Goal: Task Accomplishment & Management: Manage account settings

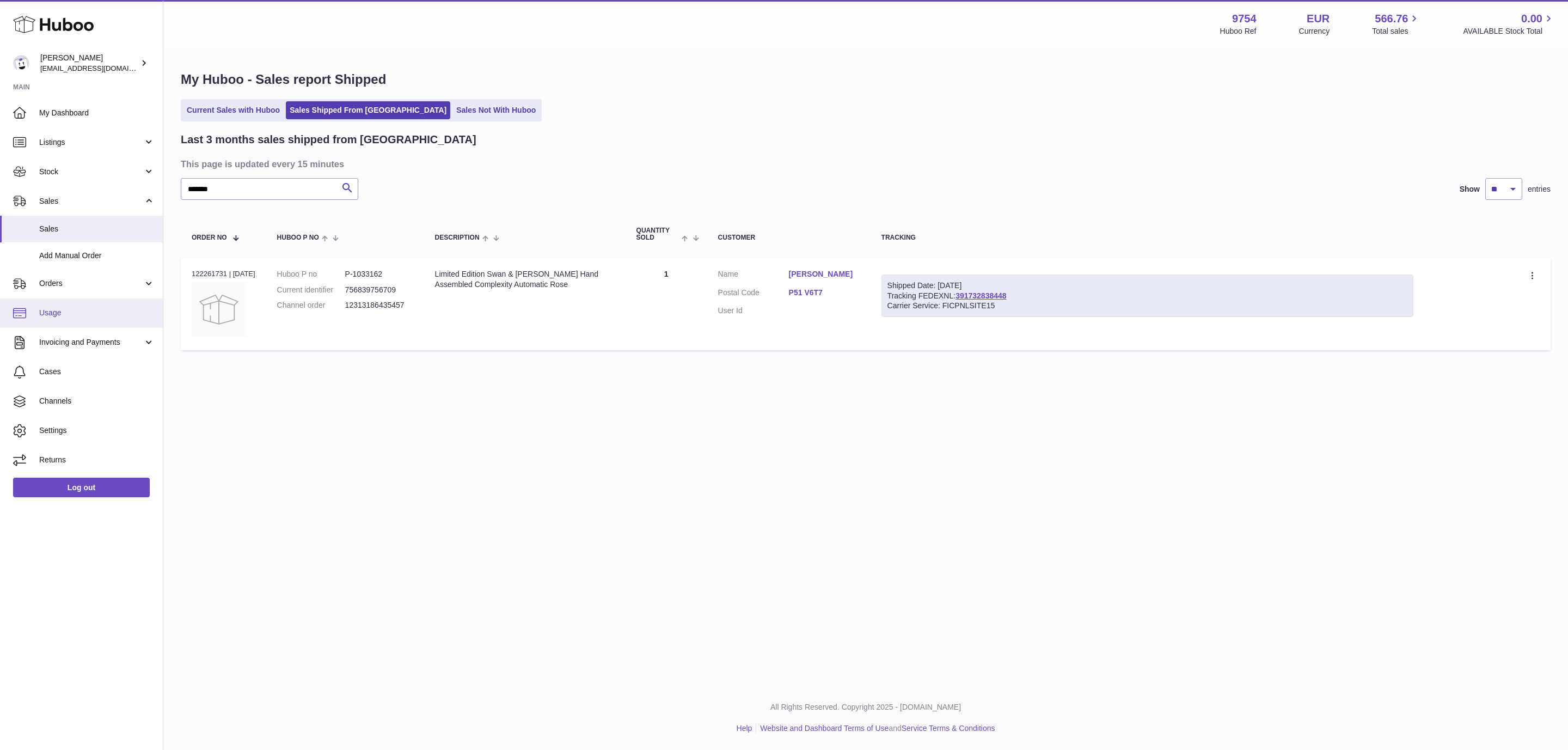
click at [78, 322] on link "Usage" at bounding box center [81, 312] width 163 height 29
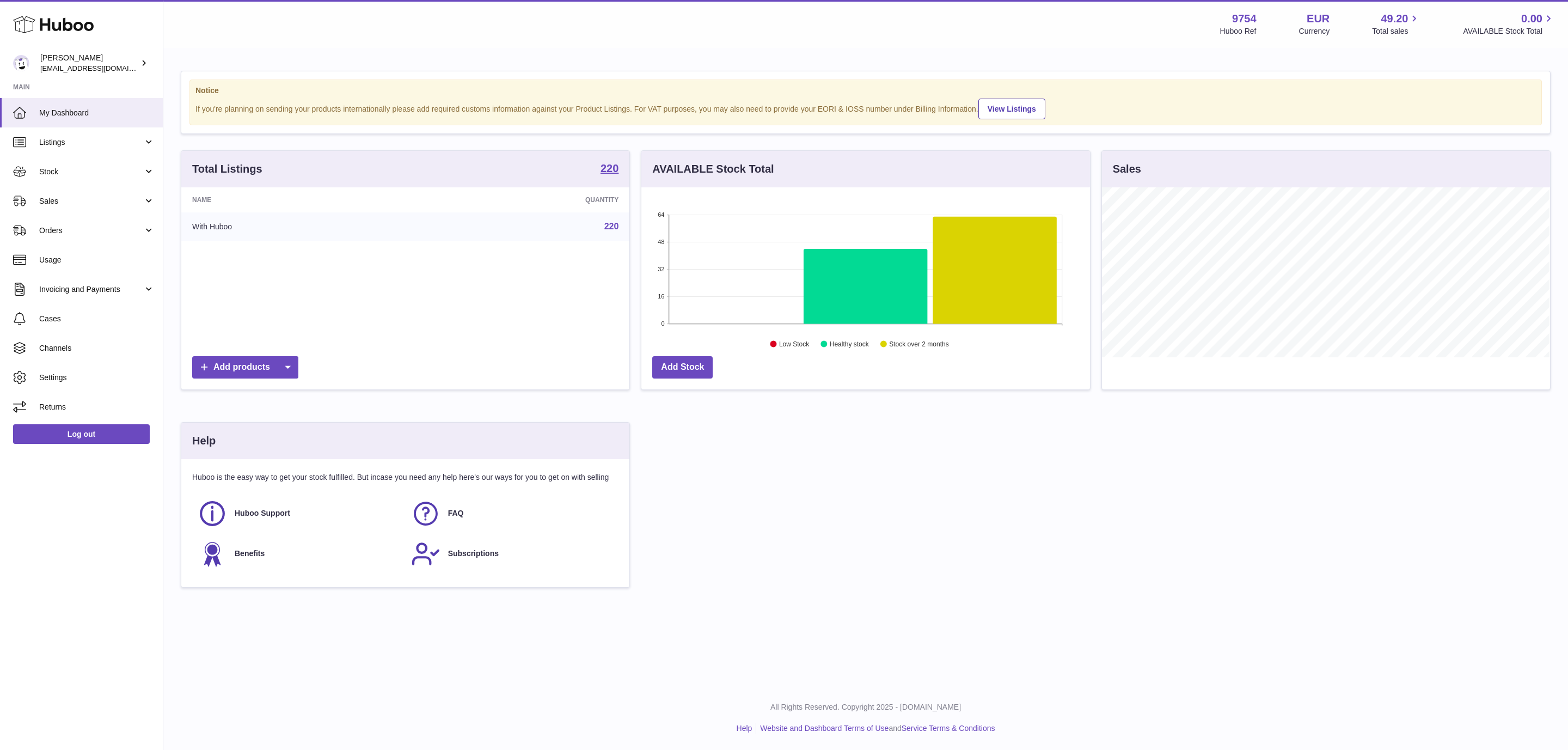
scroll to position [170, 448]
click at [90, 261] on span "Usage" at bounding box center [97, 260] width 115 height 11
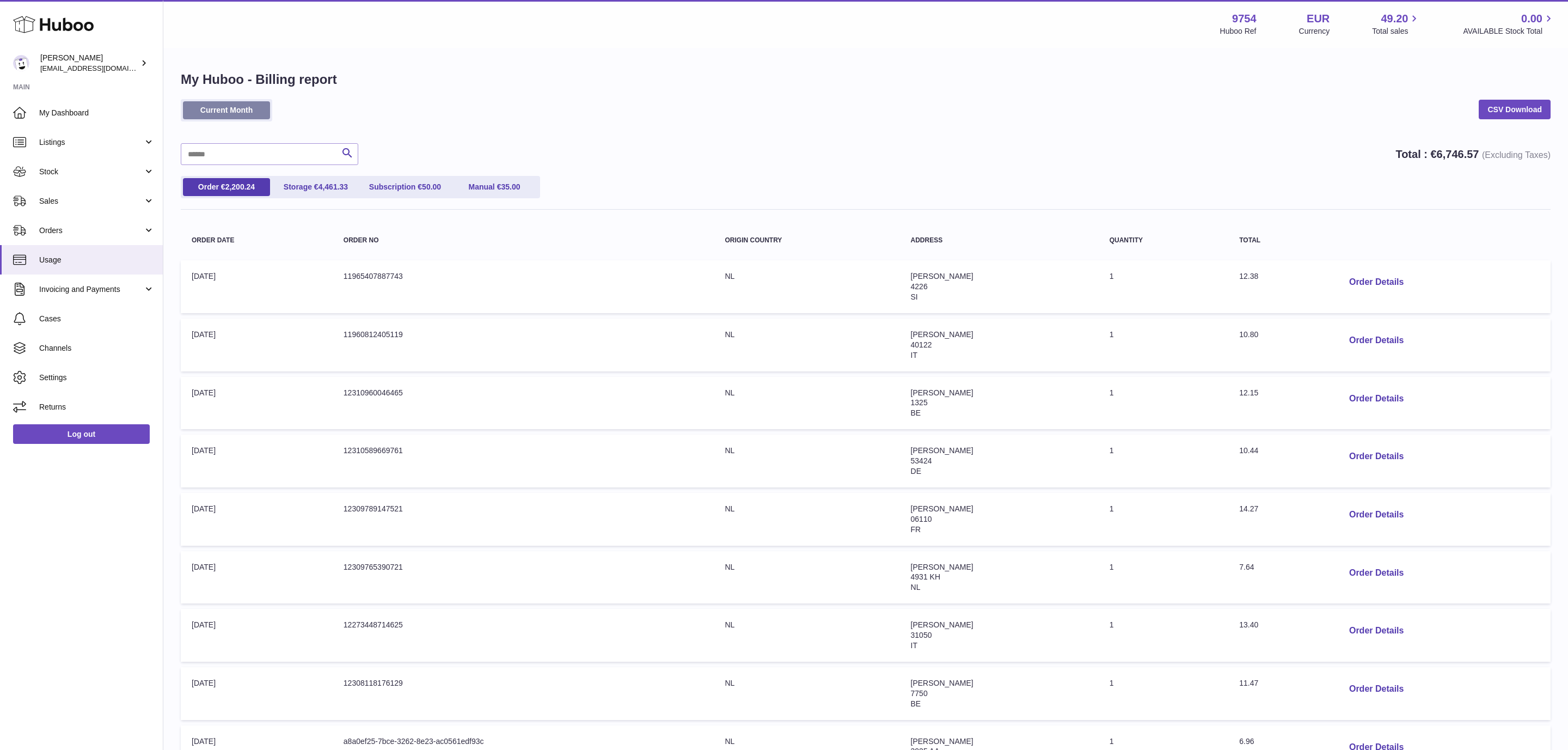
click at [223, 109] on link "Current Month" at bounding box center [226, 110] width 87 height 18
click at [1506, 113] on link "CSV Download" at bounding box center [1515, 109] width 72 height 19
